Goal: Transaction & Acquisition: Purchase product/service

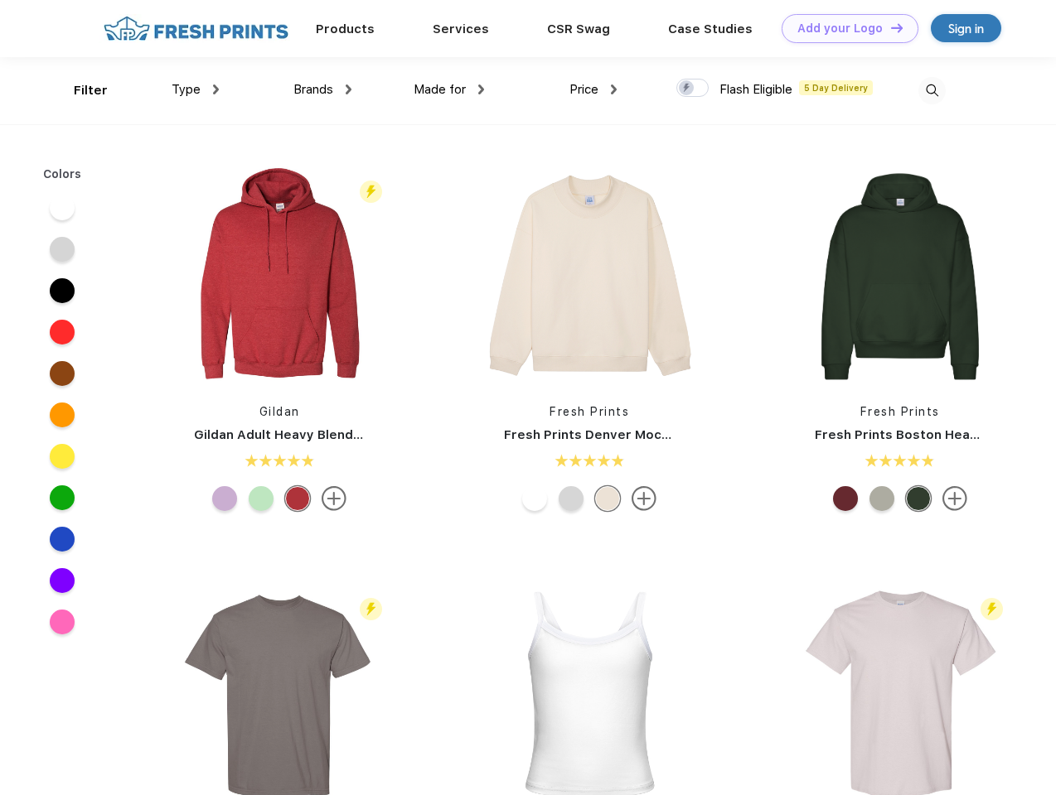
click at [843, 28] on link "Add your Logo Design Tool" at bounding box center [849, 28] width 137 height 29
click at [0, 0] on div "Design Tool" at bounding box center [0, 0] width 0 height 0
click at [889, 27] on link "Add your Logo Design Tool" at bounding box center [849, 28] width 137 height 29
click at [80, 90] on div "Filter" at bounding box center [91, 90] width 34 height 19
click at [196, 89] on span "Type" at bounding box center [185, 89] width 29 height 15
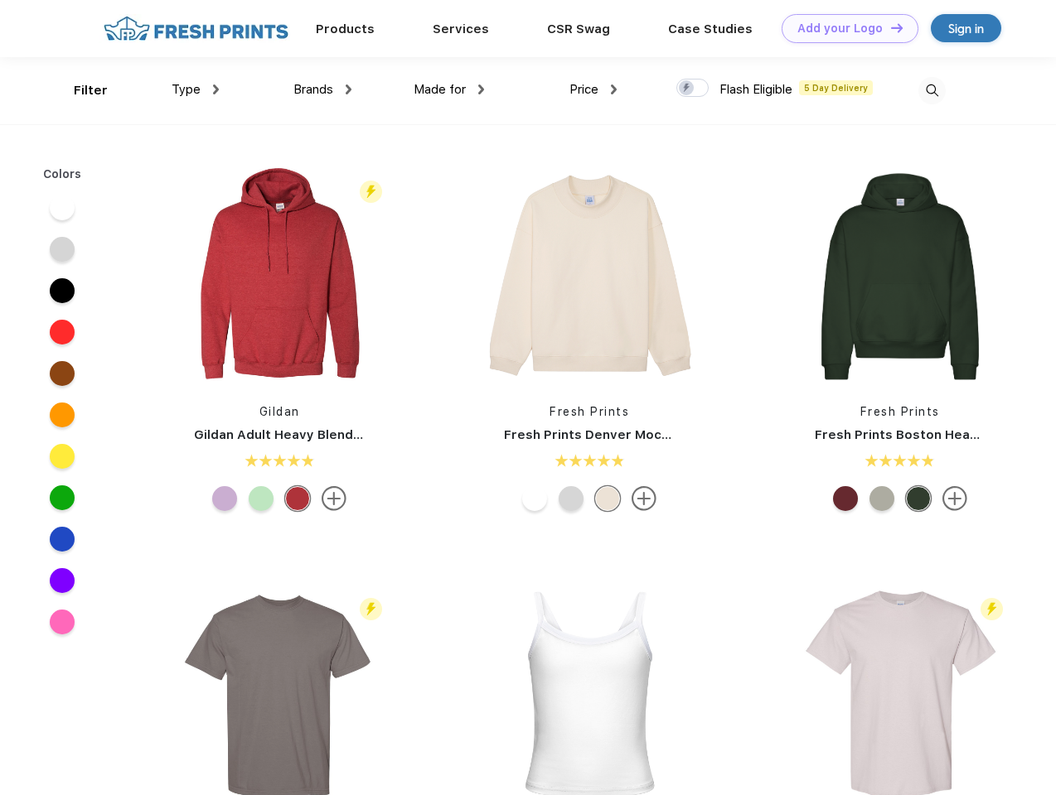
click at [322, 89] on span "Brands" at bounding box center [313, 89] width 40 height 15
click at [449, 89] on span "Made for" at bounding box center [439, 89] width 52 height 15
click at [593, 89] on span "Price" at bounding box center [583, 89] width 29 height 15
click at [693, 89] on div at bounding box center [692, 88] width 32 height 18
click at [687, 89] on input "checkbox" at bounding box center [681, 83] width 11 height 11
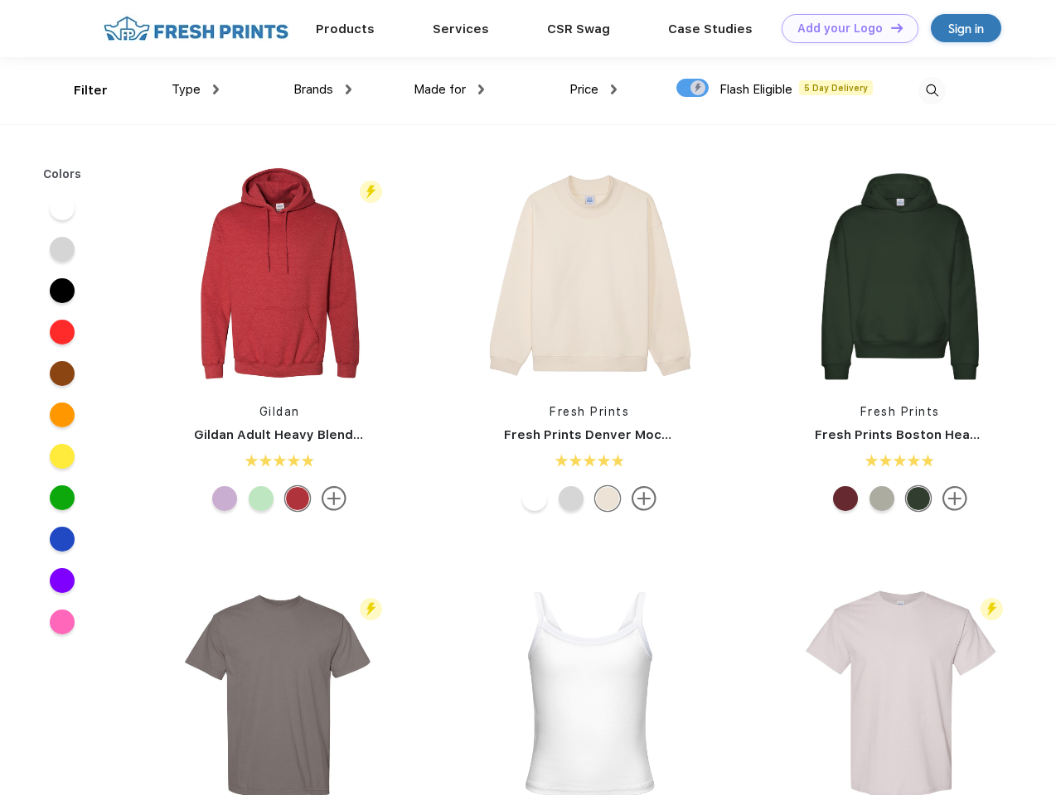
click at [931, 90] on img at bounding box center [931, 90] width 27 height 27
